Goal: Task Accomplishment & Management: Manage account settings

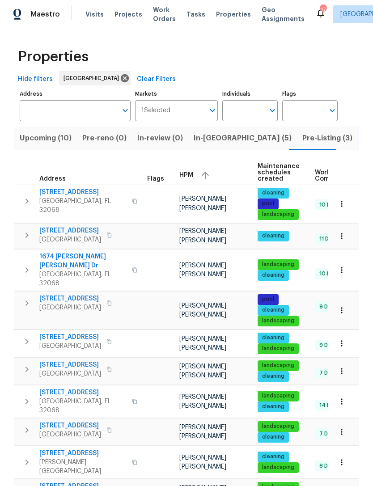
click at [52, 144] on span "Upcoming (10)" at bounding box center [46, 138] width 52 height 13
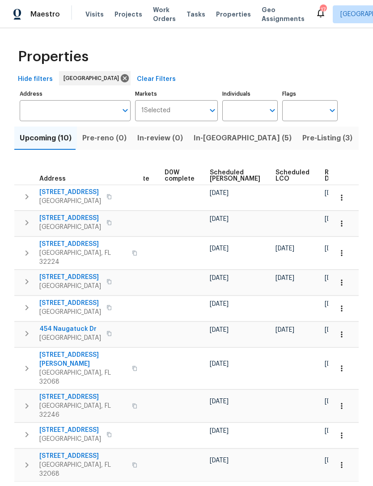
scroll to position [0, 234]
click at [325, 182] on span "Ready Date" at bounding box center [335, 175] width 20 height 13
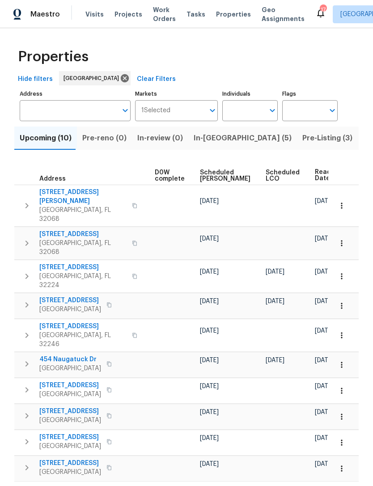
scroll to position [0, 244]
click at [341, 207] on icon "button" at bounding box center [340, 205] width 1 height 6
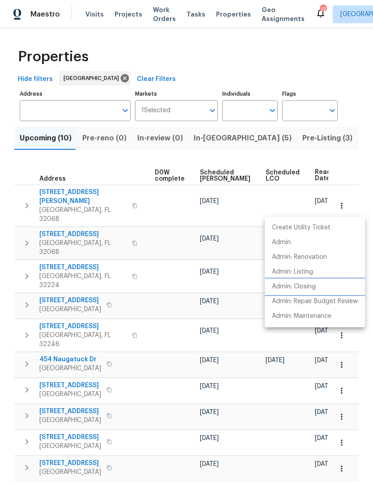
click at [306, 288] on p "Admin: Closing" at bounding box center [294, 286] width 44 height 9
click at [290, 165] on div at bounding box center [186, 243] width 373 height 486
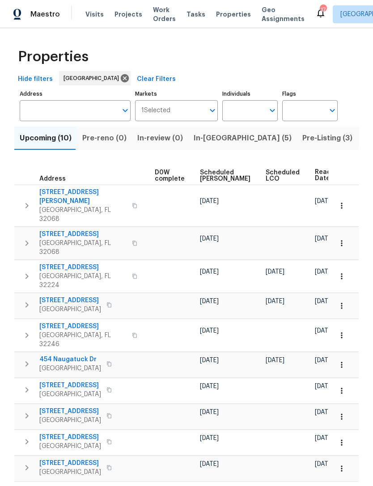
click at [339, 239] on icon "button" at bounding box center [341, 243] width 9 height 9
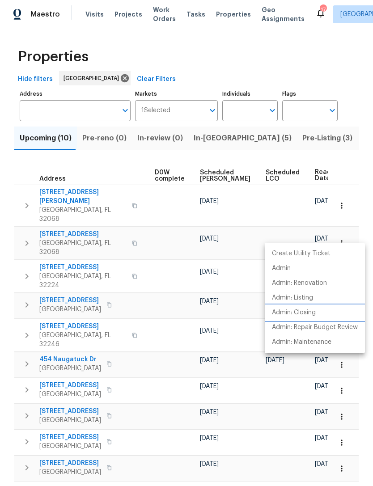
click at [309, 314] on p "Admin: Closing" at bounding box center [294, 312] width 44 height 9
click at [122, 178] on div at bounding box center [186, 243] width 373 height 486
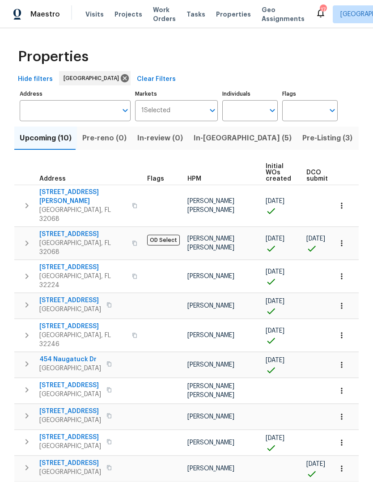
scroll to position [0, 0]
click at [132, 205] on icon "button" at bounding box center [134, 205] width 4 height 5
click at [132, 240] on icon "button" at bounding box center [134, 242] width 4 height 5
